Goal: Find contact information: Obtain details needed to contact an individual or organization

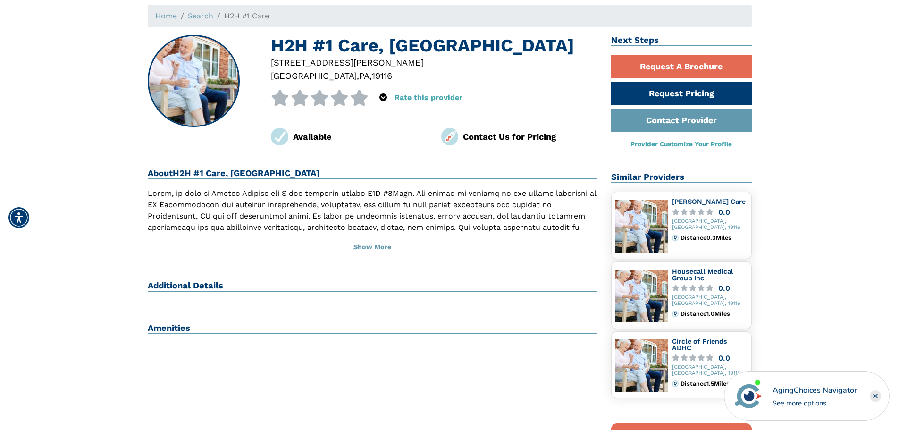
scroll to position [94, 0]
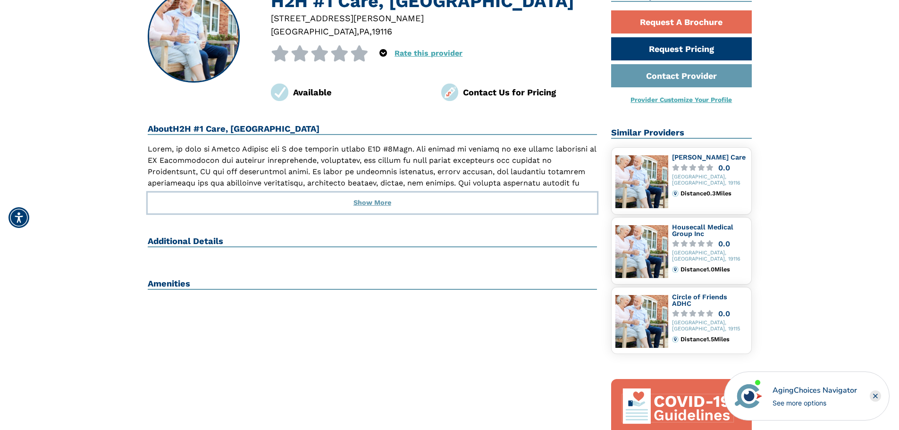
click at [378, 204] on button "Show More" at bounding box center [373, 203] width 450 height 21
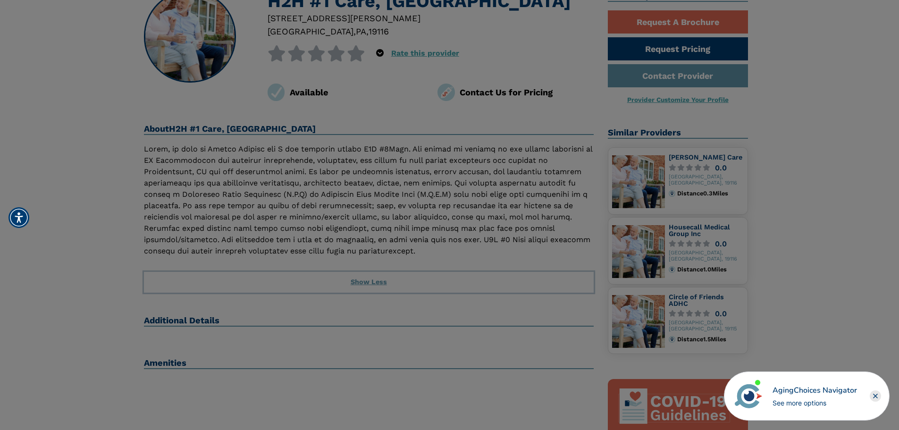
scroll to position [0, 0]
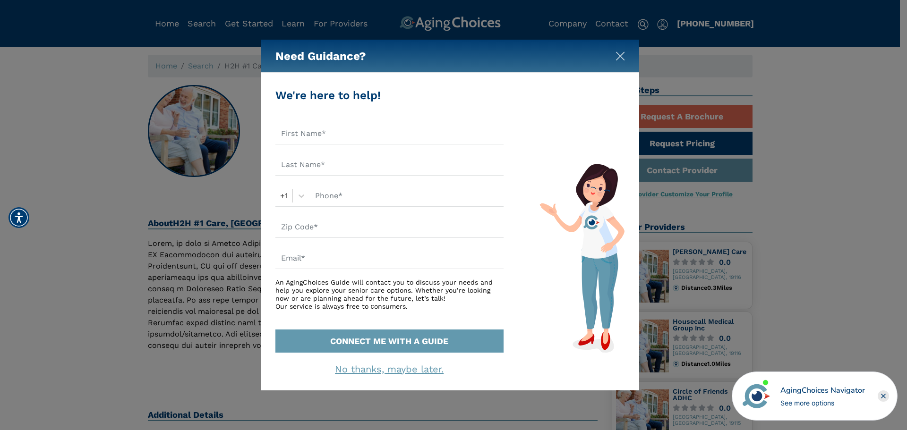
click at [615, 57] on img "Close" at bounding box center [619, 55] width 9 height 9
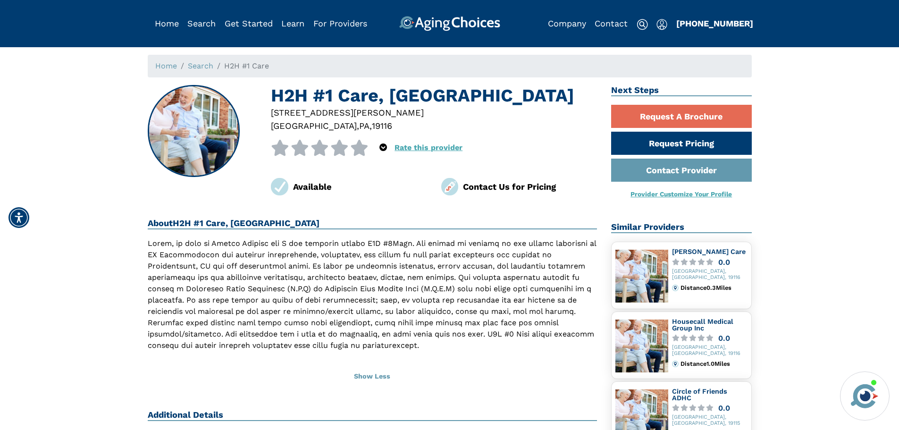
click at [533, 187] on div "Contact Us for Pricing" at bounding box center [530, 186] width 134 height 13
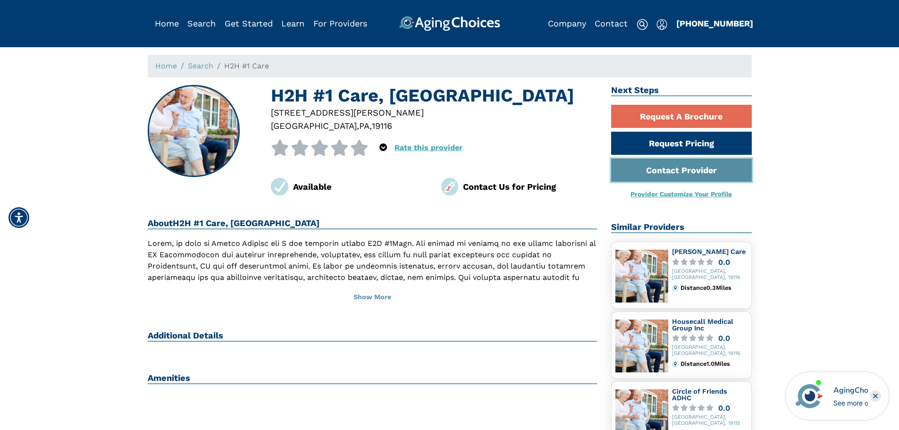
click at [677, 167] on link "Contact Provider" at bounding box center [681, 170] width 141 height 23
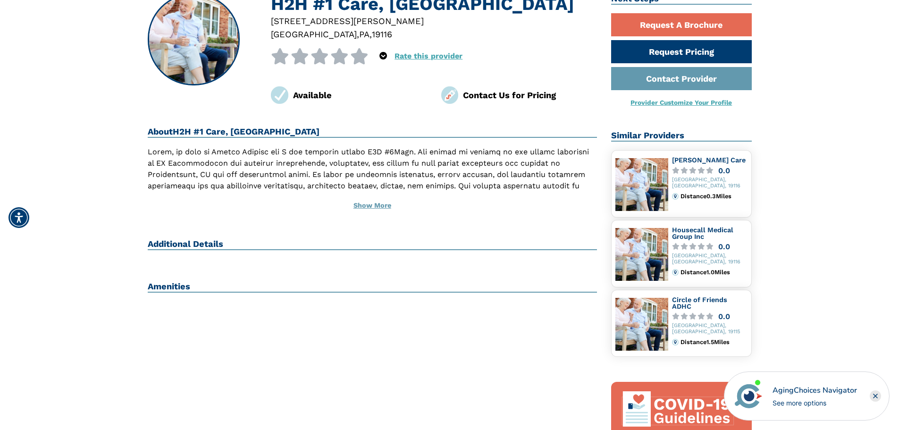
scroll to position [94, 0]
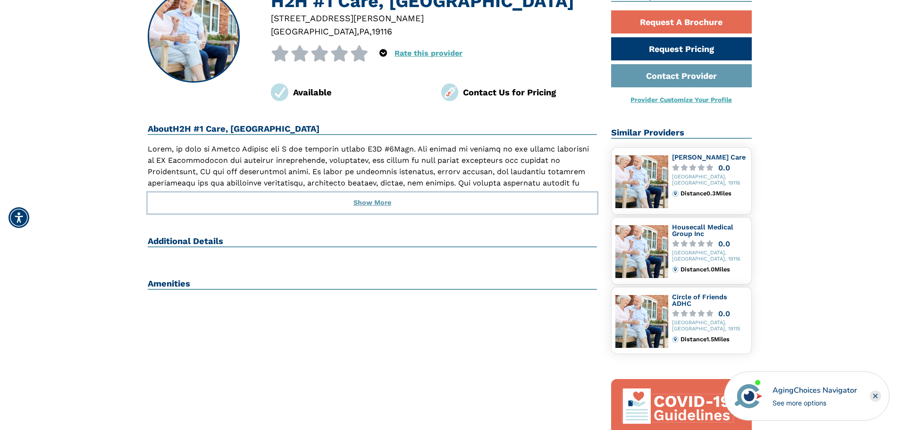
click at [382, 210] on button "Show More" at bounding box center [373, 203] width 450 height 21
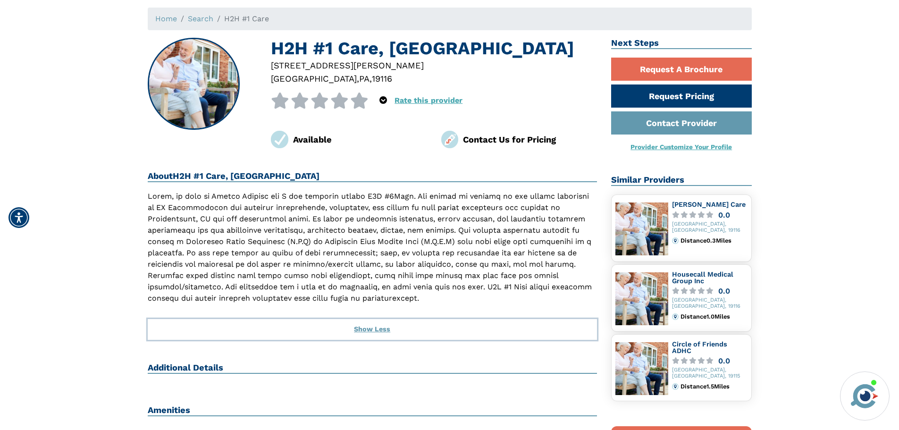
scroll to position [0, 0]
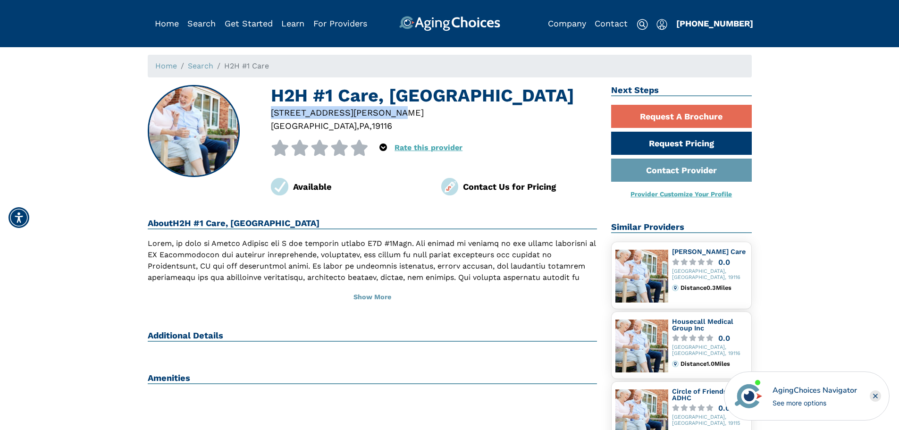
drag, startPoint x: 396, startPoint y: 113, endPoint x: 268, endPoint y: 115, distance: 127.5
click at [268, 115] on div "[STREET_ADDRESS][PERSON_NAME]" at bounding box center [434, 119] width 340 height 26
click at [438, 124] on div at bounding box center [434, 125] width 326 height 13
drag, startPoint x: 368, startPoint y: 127, endPoint x: 272, endPoint y: 111, distance: 97.5
click at [272, 111] on div "[STREET_ADDRESS][PERSON_NAME]" at bounding box center [434, 119] width 340 height 26
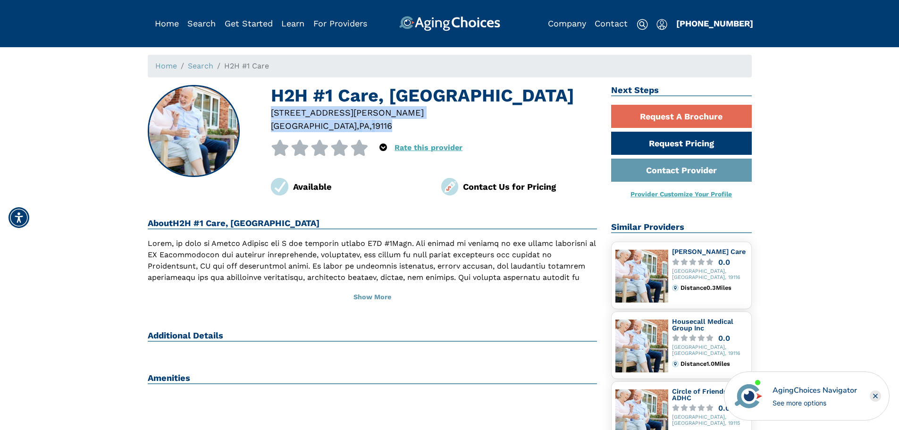
copy div "[STREET_ADDRESS][PERSON_NAME]"
